Goal: Information Seeking & Learning: Learn about a topic

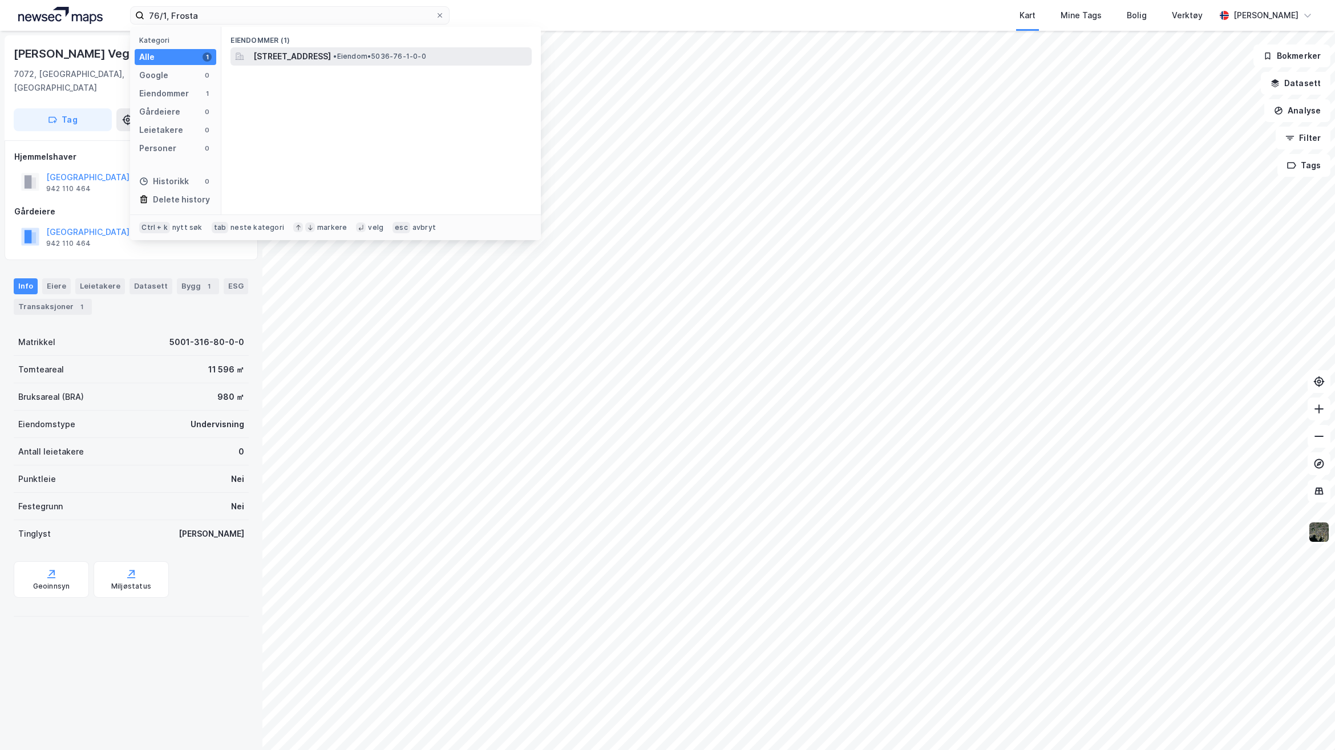
click at [331, 58] on span "[STREET_ADDRESS]" at bounding box center [292, 57] width 78 height 14
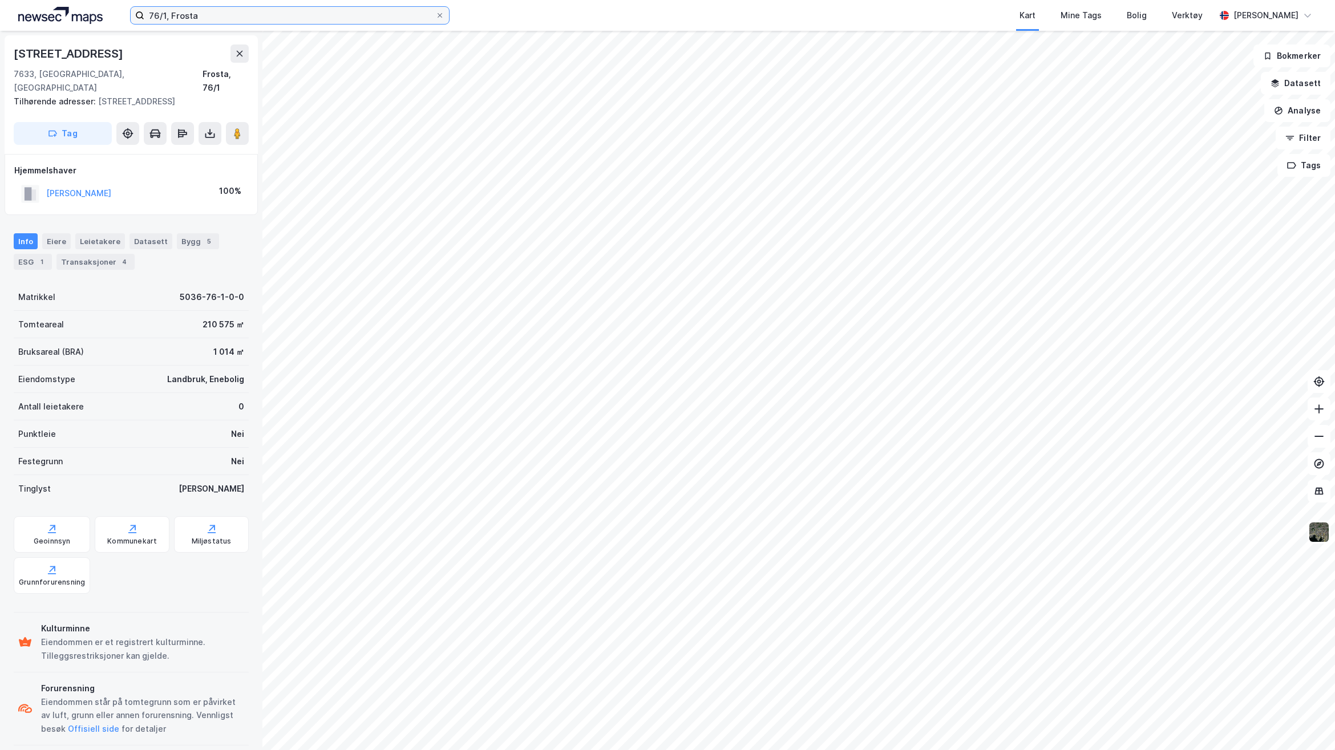
click at [159, 9] on input "76/1, Frosta" at bounding box center [289, 15] width 291 height 17
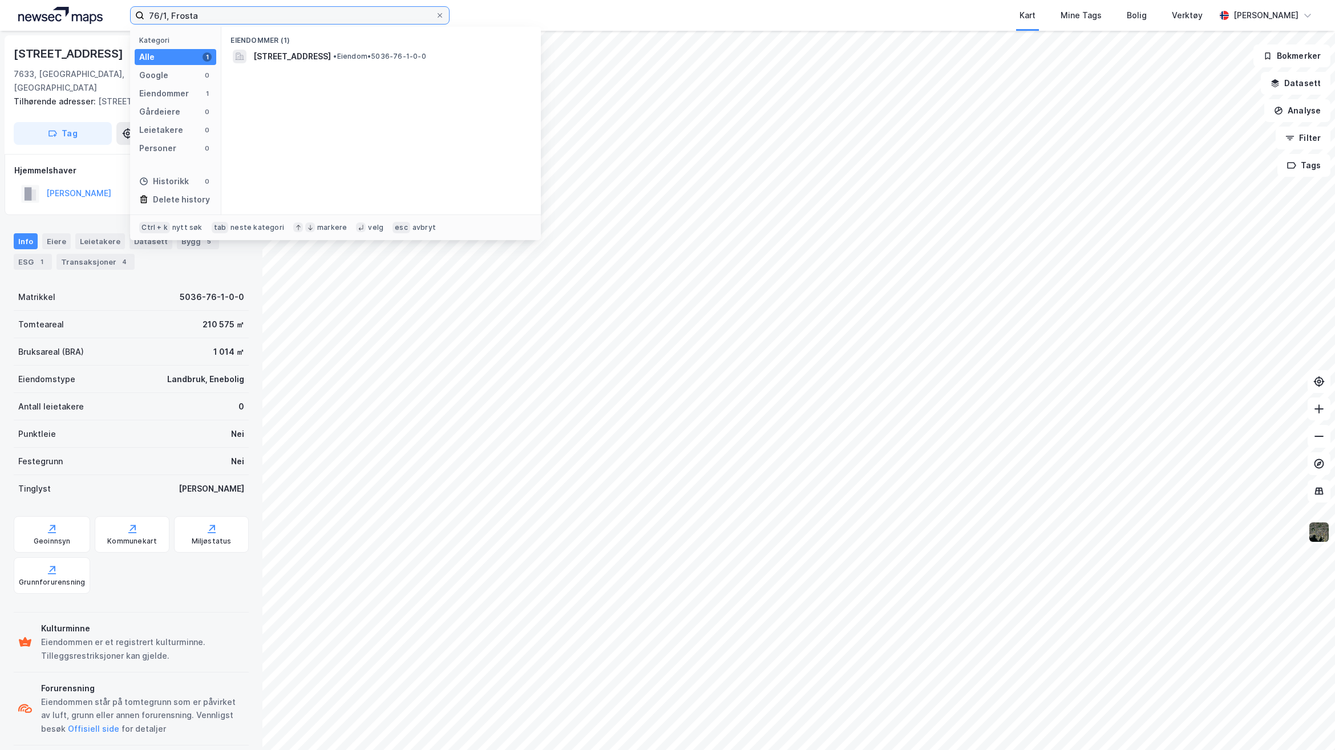
drag, startPoint x: 201, startPoint y: 18, endPoint x: 107, endPoint y: 13, distance: 94.3
click at [107, 13] on div "76/1, Frosta Kategori Alle 1 Google 0 Eiendommer 1 Gårdeiere 0 Leietakere 0 Per…" at bounding box center [667, 15] width 1335 height 31
paste input "Frostavegen 2272"
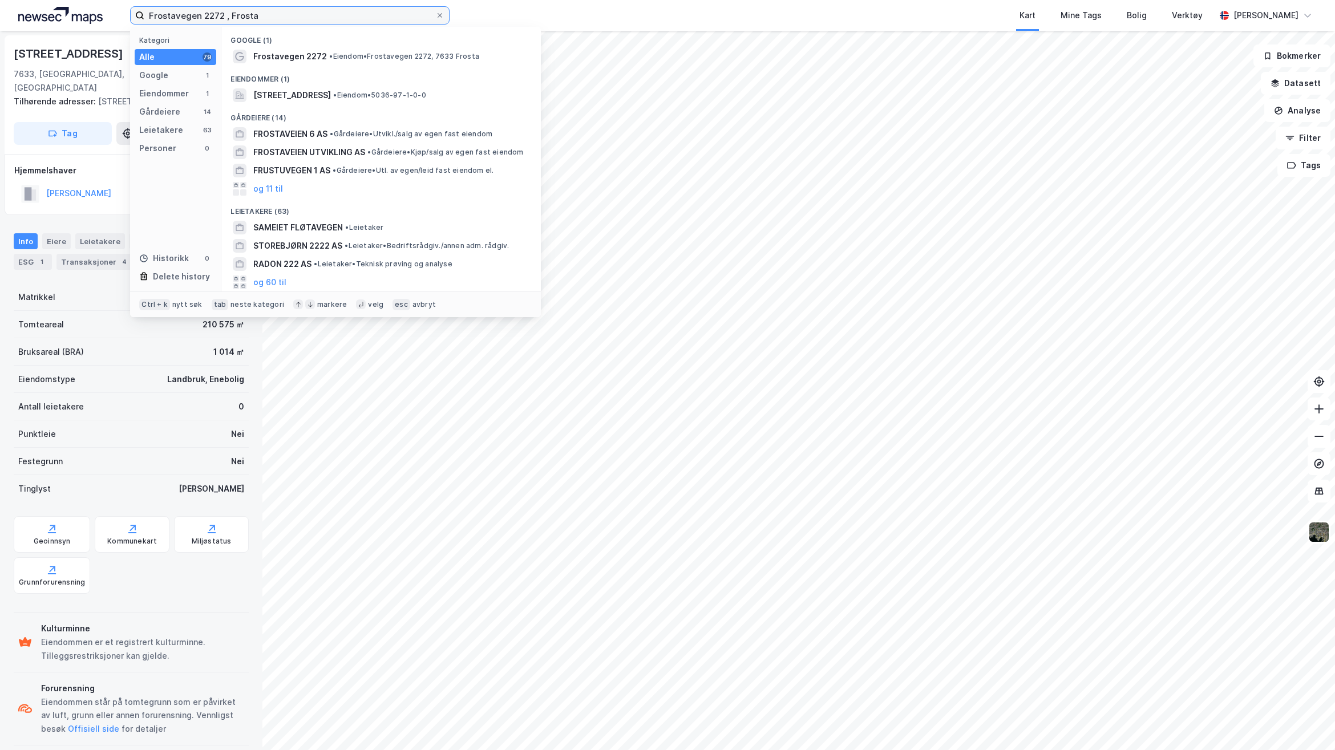
type input "Frostavegen 2272 , Frosta"
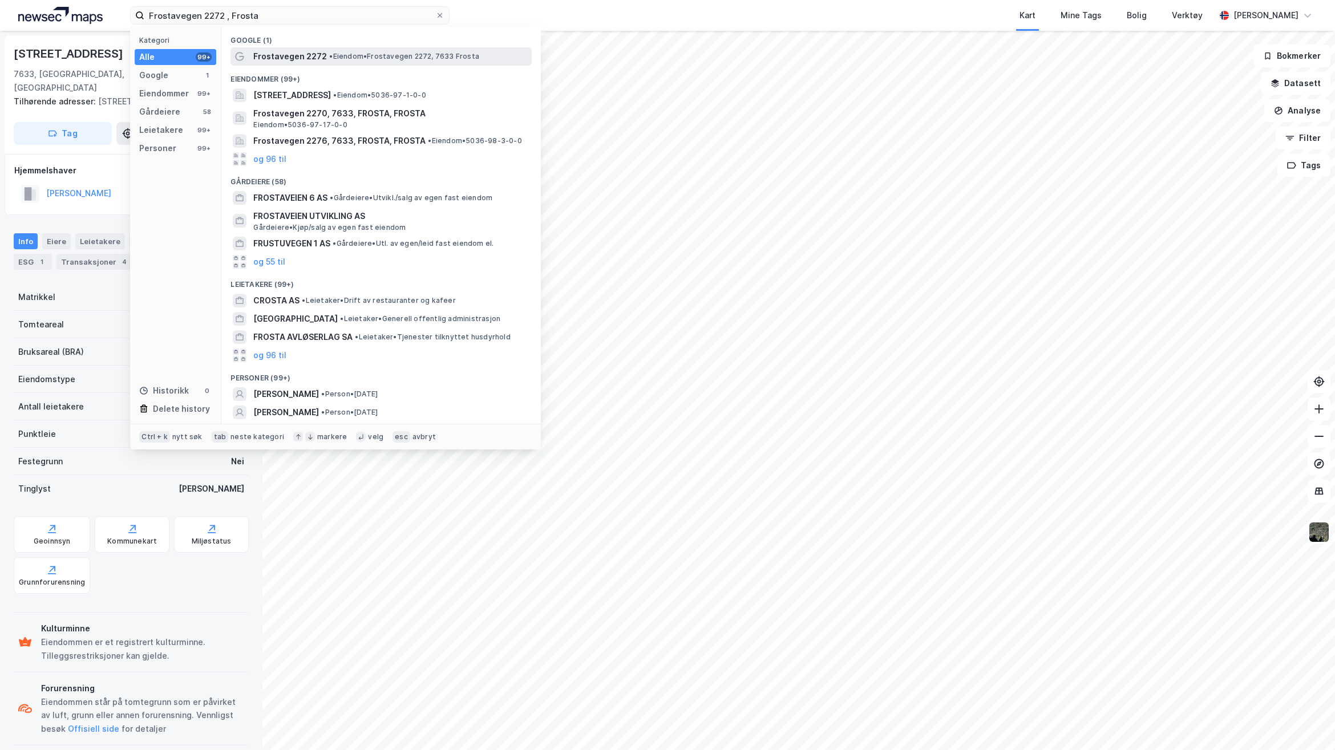
click at [330, 55] on span "•" at bounding box center [330, 56] width 3 height 9
